Goal: Information Seeking & Learning: Learn about a topic

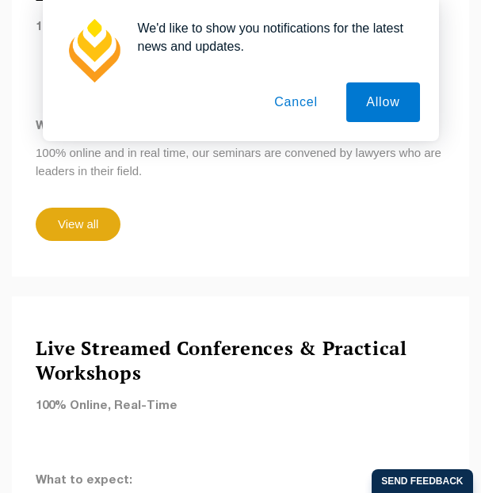
scroll to position [1499, 0]
click at [284, 101] on button "Cancel" at bounding box center [295, 102] width 83 height 40
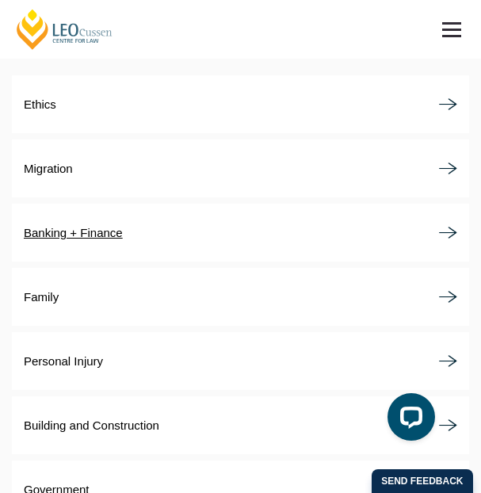
scroll to position [3736, 0]
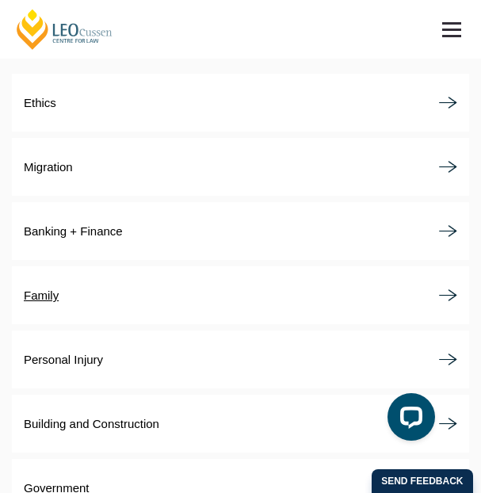
click at [101, 266] on link "Family" at bounding box center [240, 295] width 457 height 58
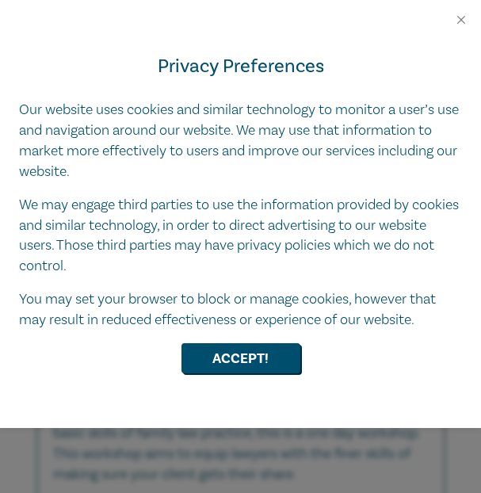
click at [209, 329] on div "Privacy Preferences Our website uses cookies and similar technology to monitor …" at bounding box center [240, 227] width 481 height 401
click at [211, 350] on button "Accept!" at bounding box center [241, 358] width 119 height 30
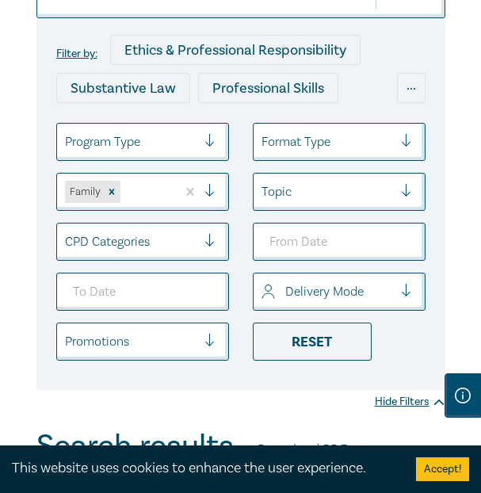
scroll to position [211, 0]
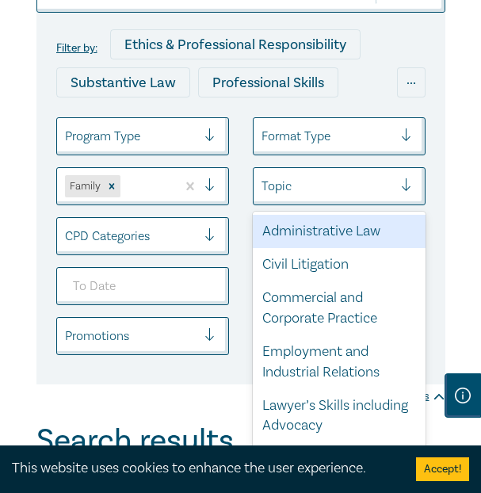
click at [284, 193] on div "Topic" at bounding box center [328, 186] width 132 height 17
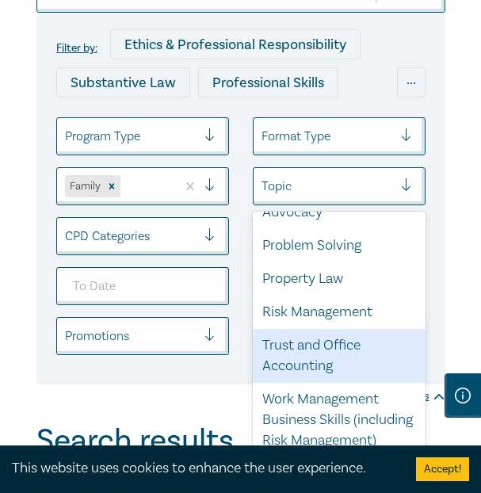
scroll to position [212, 0]
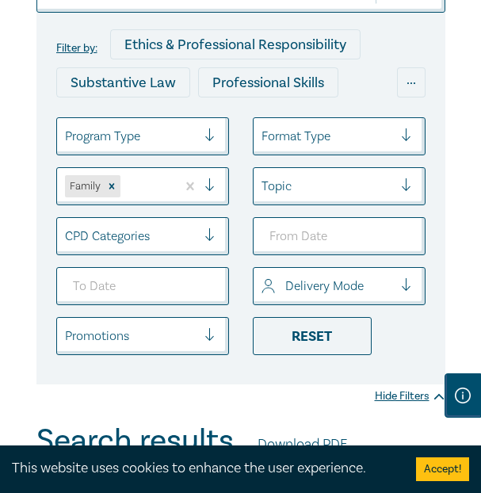
click at [303, 192] on div at bounding box center [328, 186] width 132 height 21
click at [210, 216] on ul "Program Type Format Type Family Topic CPD Categories Delivery Mode Promotions R…" at bounding box center [240, 236] width 393 height 238
click at [189, 232] on div at bounding box center [131, 236] width 132 height 21
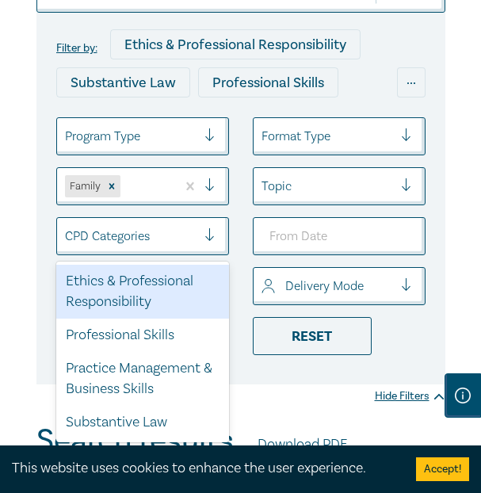
click at [189, 232] on div at bounding box center [131, 236] width 132 height 21
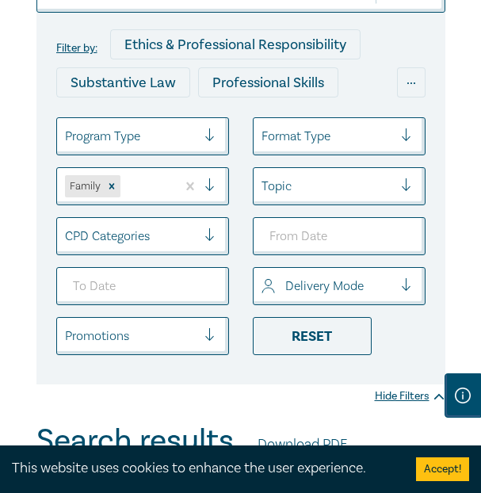
click at [166, 138] on div at bounding box center [131, 136] width 132 height 21
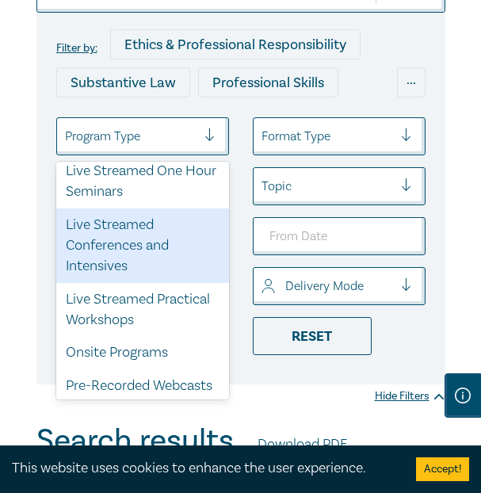
scroll to position [10, 0]
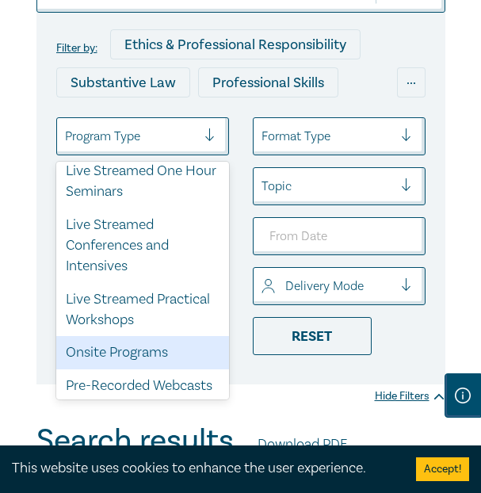
click at [128, 346] on div "Onsite Programs" at bounding box center [142, 352] width 173 height 33
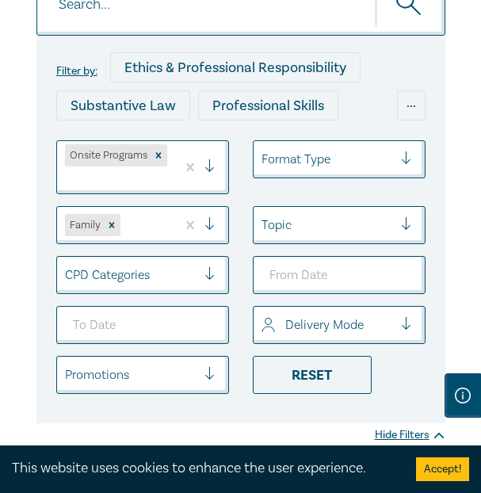
scroll to position [163, 0]
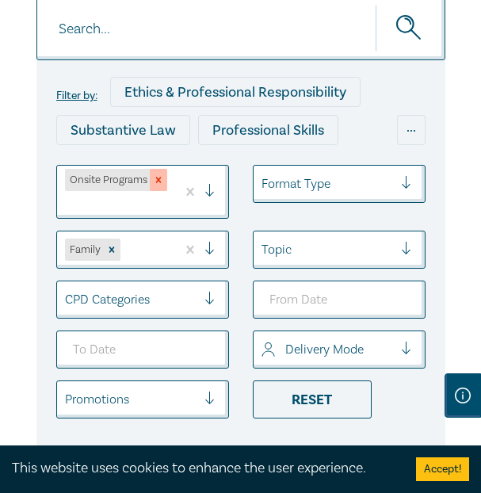
click at [154, 180] on icon "Remove Onsite Programs" at bounding box center [158, 179] width 11 height 11
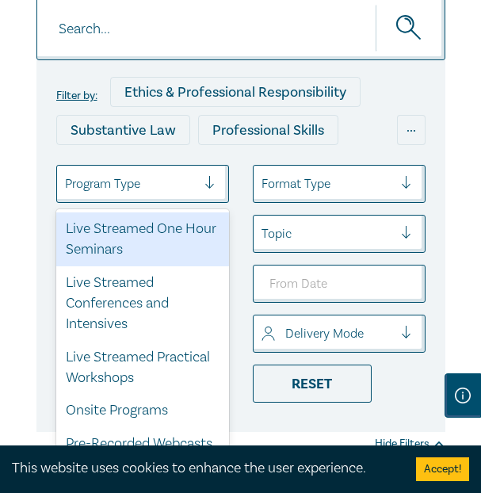
click at [207, 183] on div at bounding box center [217, 184] width 24 height 16
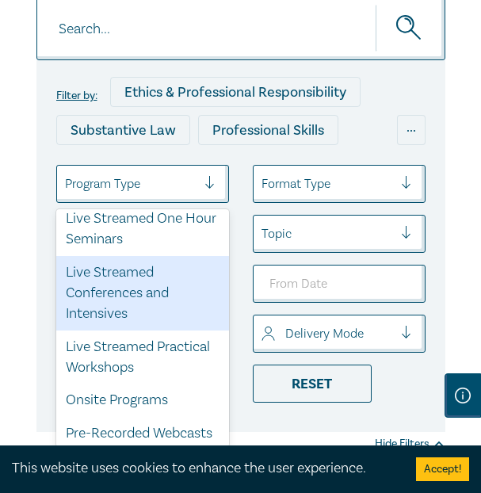
scroll to position [10, 0]
click at [288, 176] on div "Format Type" at bounding box center [328, 183] width 132 height 17
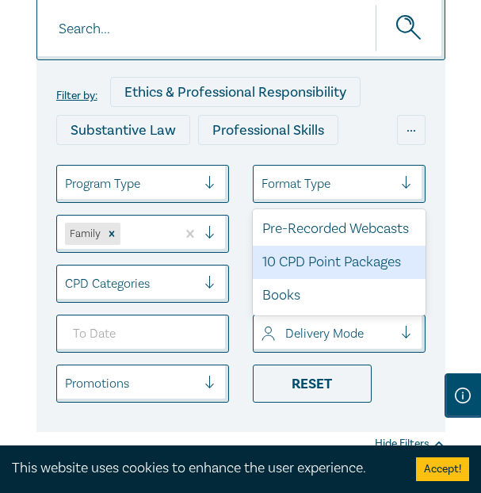
click at [287, 264] on div "10 CPD Point Packages" at bounding box center [339, 262] width 173 height 33
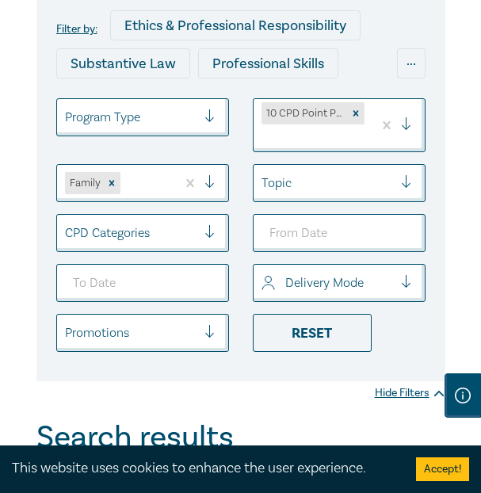
scroll to position [221, 0]
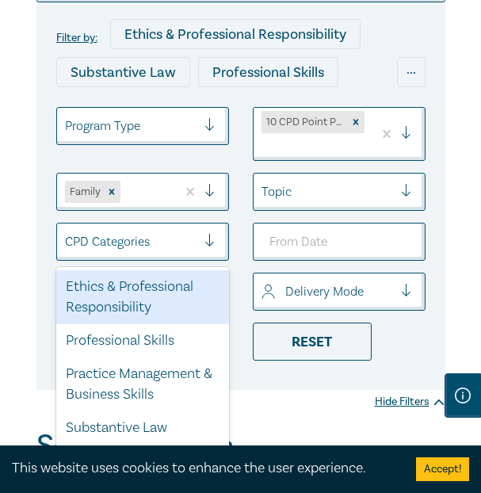
click at [204, 248] on div "CPD Categories" at bounding box center [130, 241] width 147 height 27
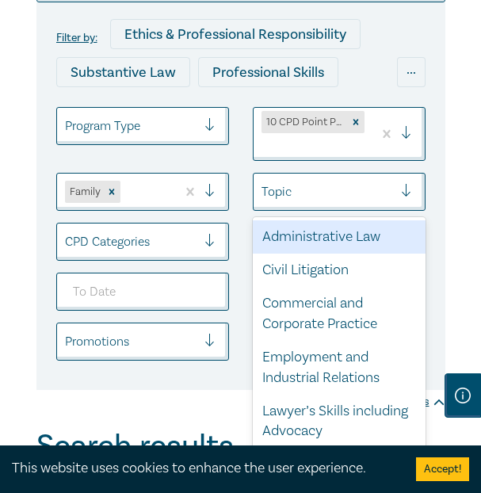
click at [300, 198] on div at bounding box center [328, 192] width 132 height 21
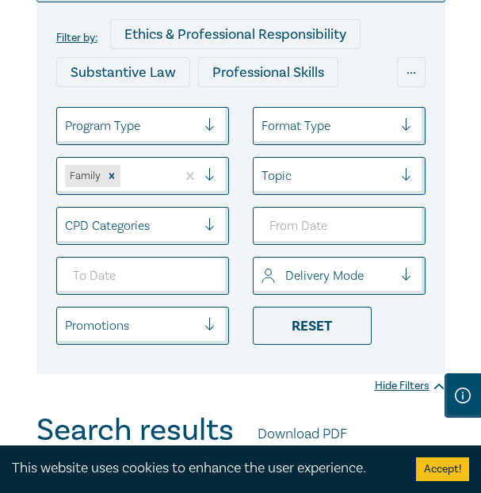
click at [18, 315] on div "Filter by: Ethics & Professional Responsibility Substantive Law Professional Sk…" at bounding box center [240, 148] width 481 height 531
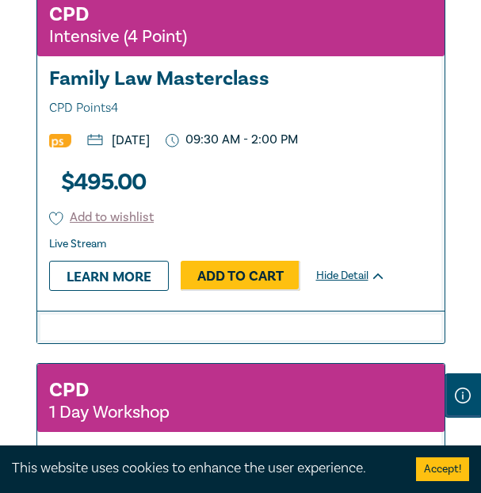
scroll to position [771, 0]
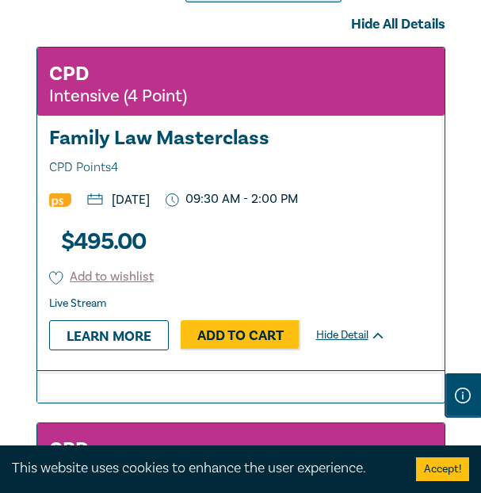
click at [112, 310] on div "$ 495.00 Add to wishlist Live Stream Learn more Add to Cart Hide Detail" at bounding box center [179, 291] width 285 height 159
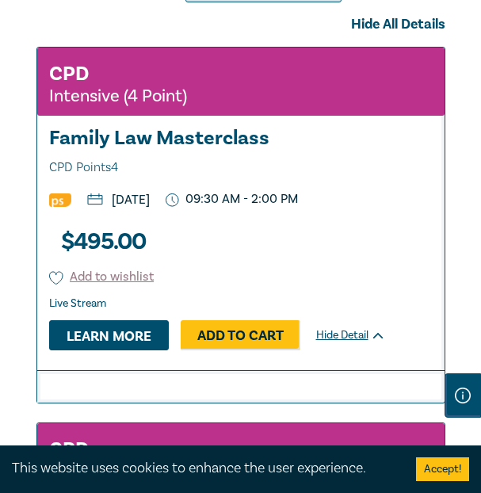
click at [107, 330] on link "Learn more" at bounding box center [109, 335] width 120 height 30
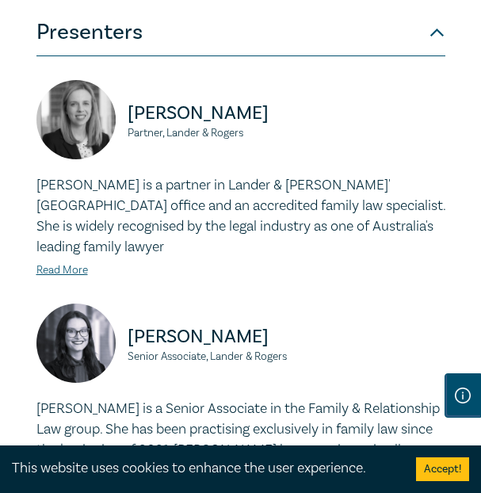
scroll to position [1274, 0]
